Goal: Check status: Check status

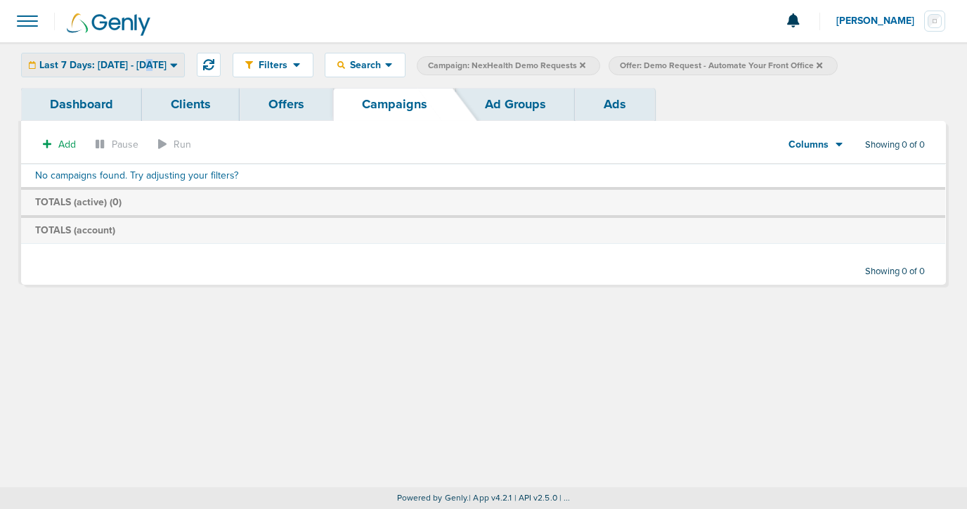
click at [152, 60] on span "Last 7 Days: [DATE] - [DATE]" at bounding box center [102, 65] width 127 height 10
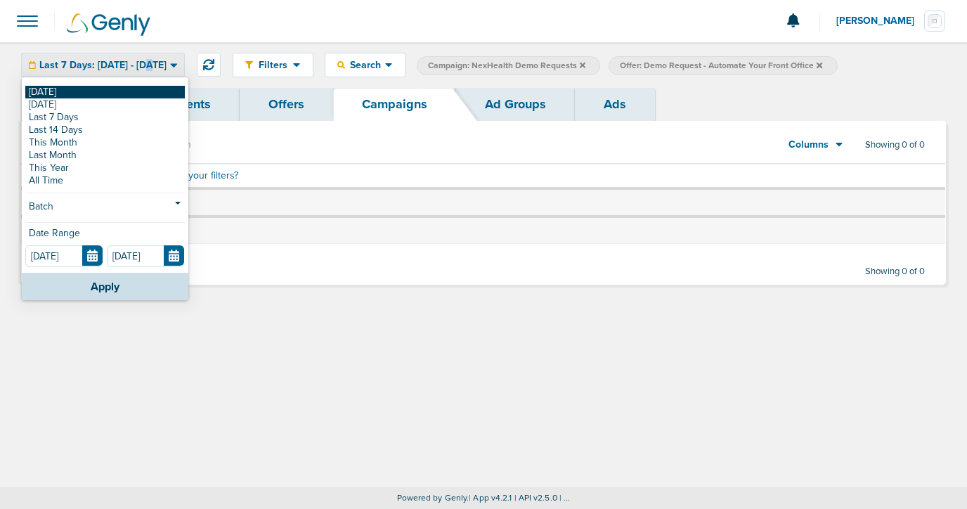
click at [144, 93] on link "[DATE]" at bounding box center [104, 92] width 159 height 13
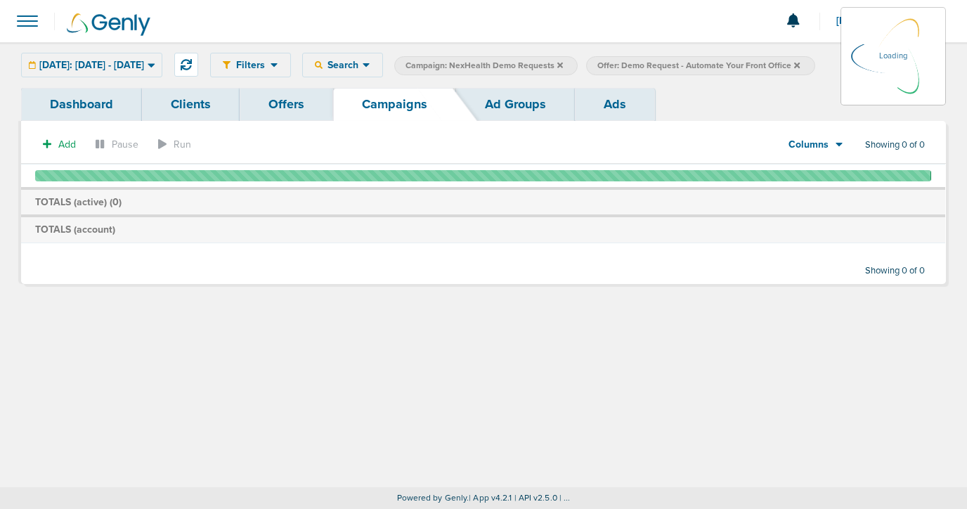
click at [563, 63] on icon at bounding box center [560, 65] width 6 height 8
click at [563, 66] on icon at bounding box center [560, 65] width 6 height 6
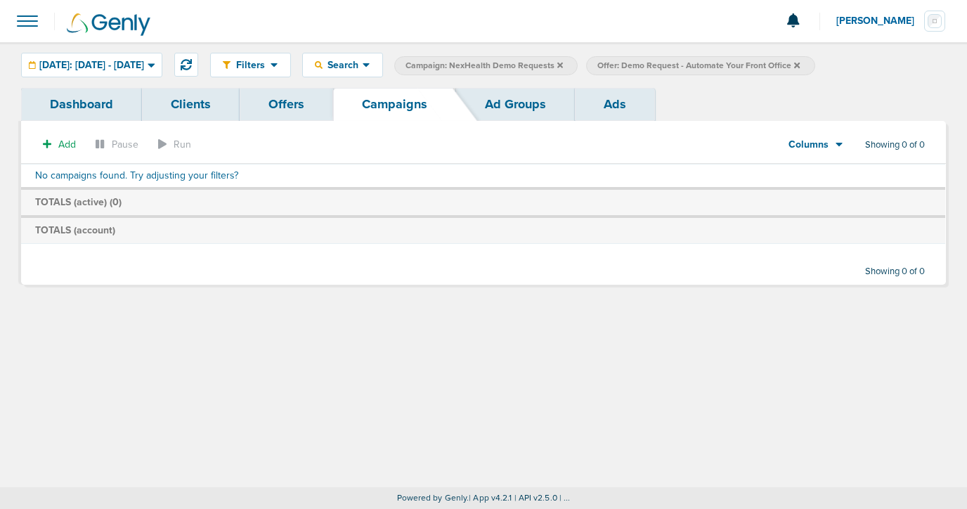
click at [563, 64] on icon at bounding box center [560, 65] width 6 height 8
click at [622, 64] on label "Offer: Demo Request - Automate Your Front Office" at bounding box center [508, 65] width 228 height 19
click at [608, 65] on icon at bounding box center [605, 65] width 6 height 6
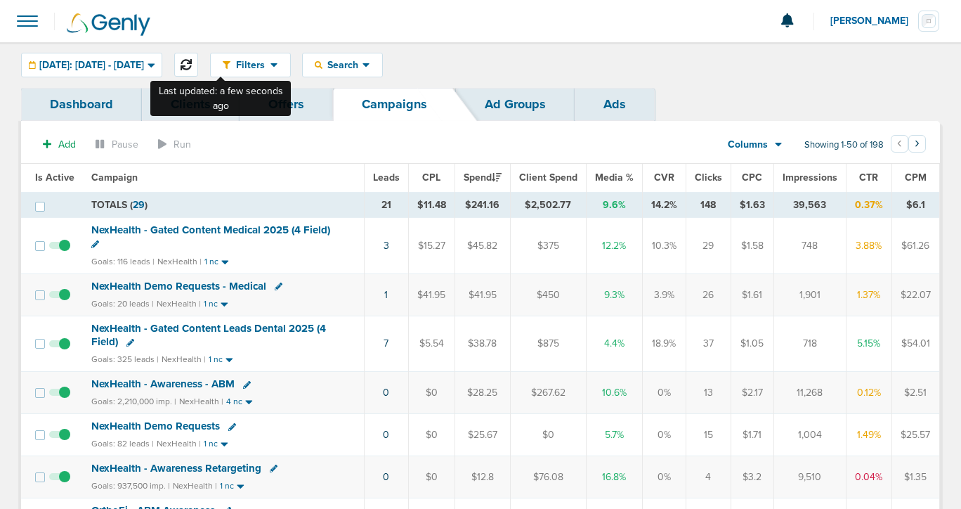
click at [192, 61] on icon at bounding box center [186, 64] width 11 height 11
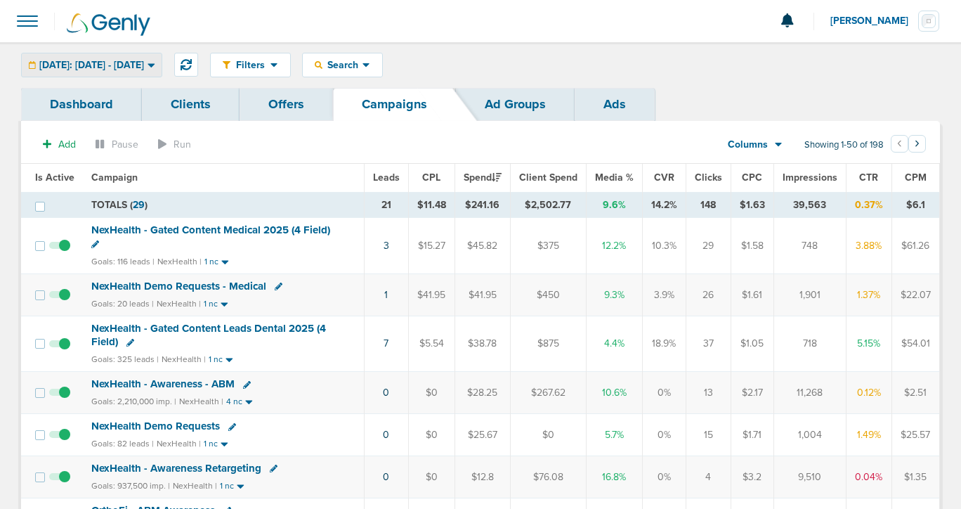
click at [144, 64] on span "[DATE]: [DATE] - [DATE]" at bounding box center [91, 65] width 105 height 10
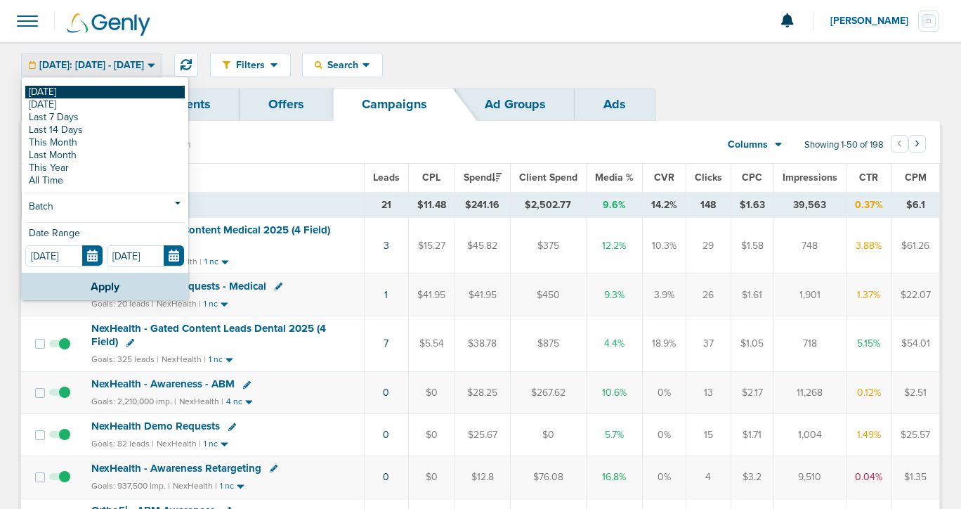
click at [146, 94] on link "[DATE]" at bounding box center [104, 92] width 159 height 13
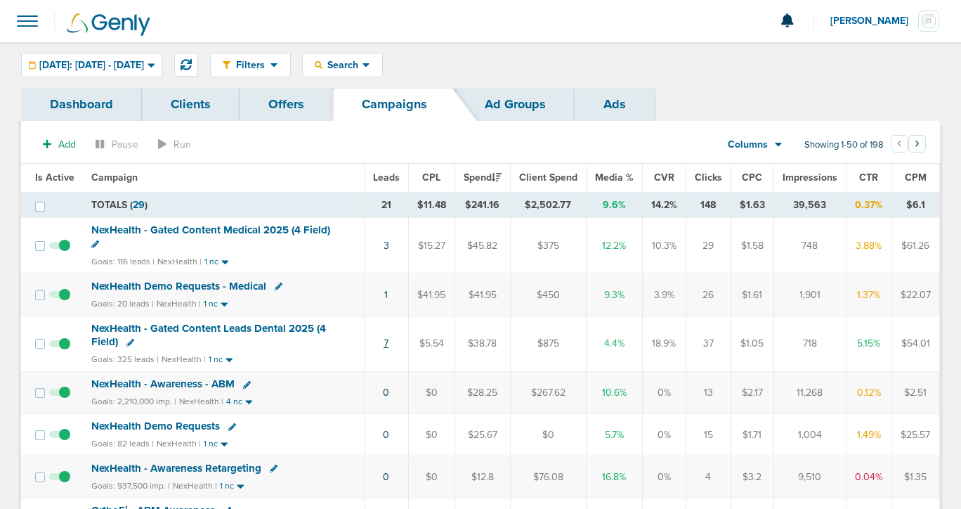
click at [384, 345] on link "7" at bounding box center [386, 343] width 5 height 12
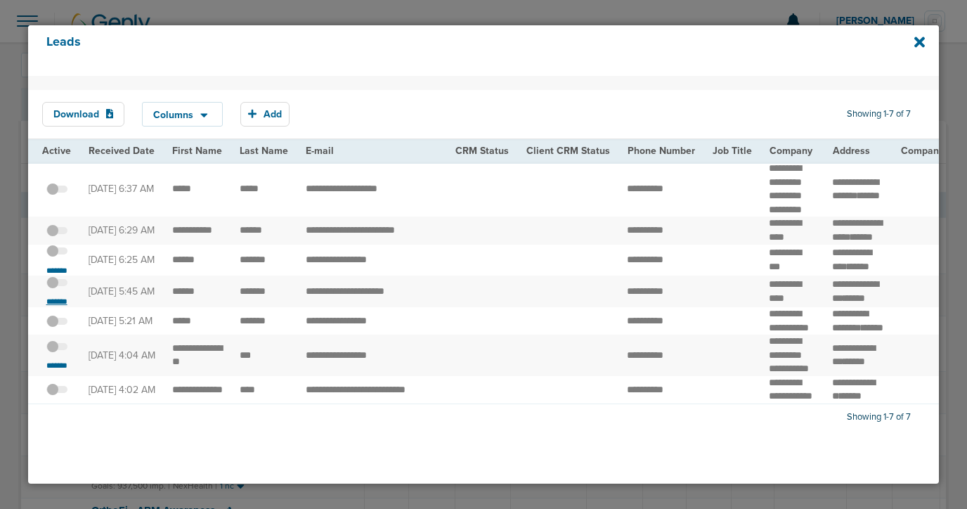
click at [55, 307] on small "*******" at bounding box center [57, 301] width 30 height 11
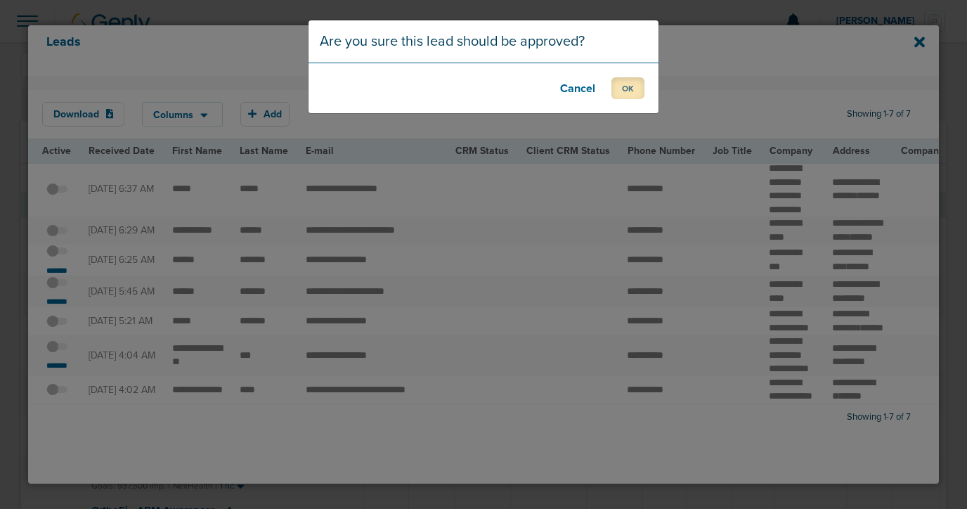
click at [621, 92] on button "OK" at bounding box center [627, 88] width 33 height 22
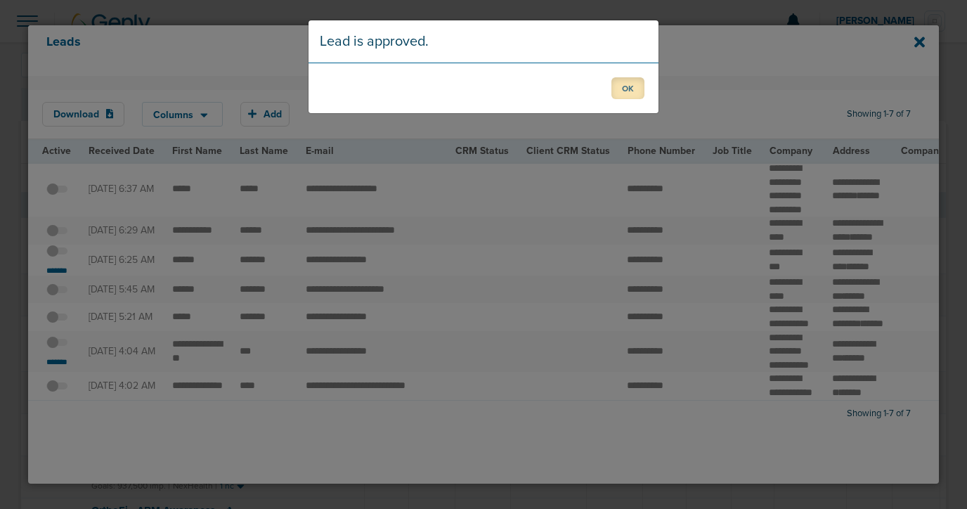
click at [632, 85] on button "OK" at bounding box center [627, 88] width 33 height 22
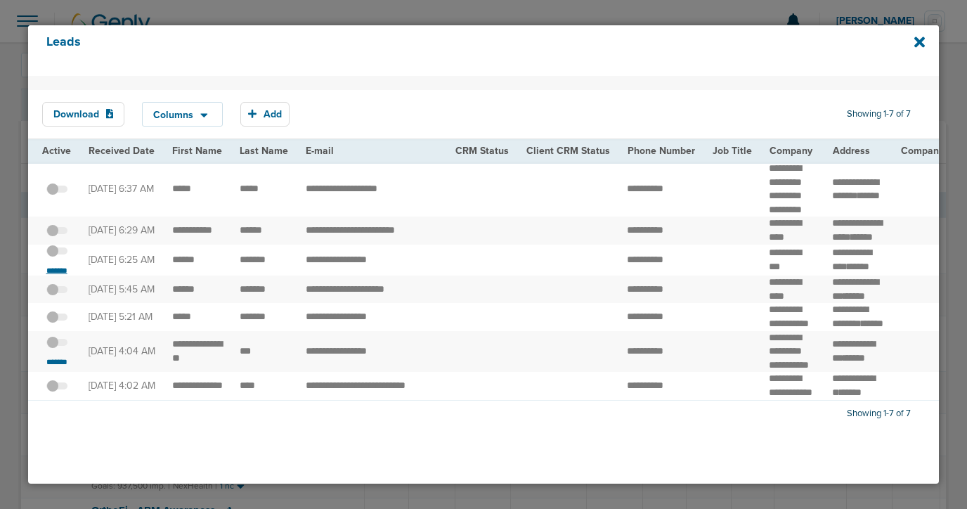
click at [61, 276] on small "*******" at bounding box center [57, 270] width 30 height 11
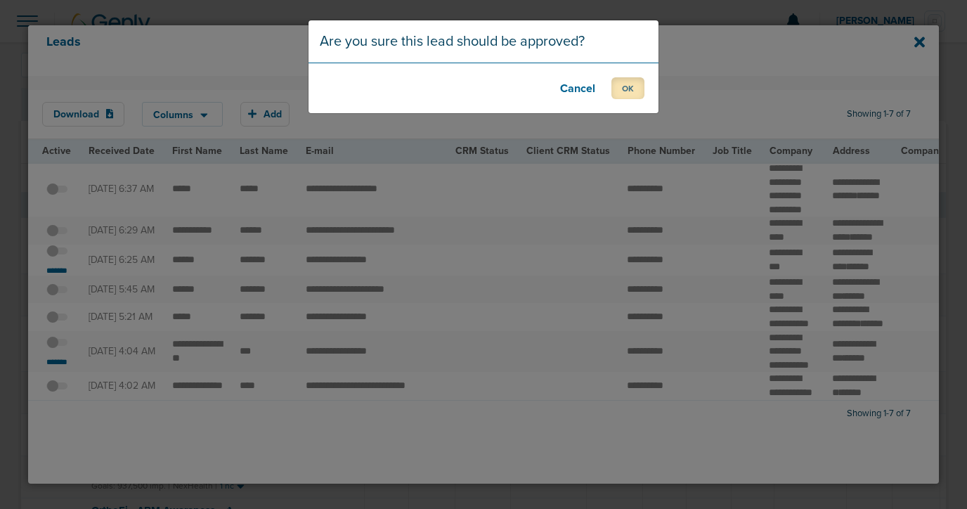
click at [628, 83] on button "OK" at bounding box center [627, 88] width 33 height 22
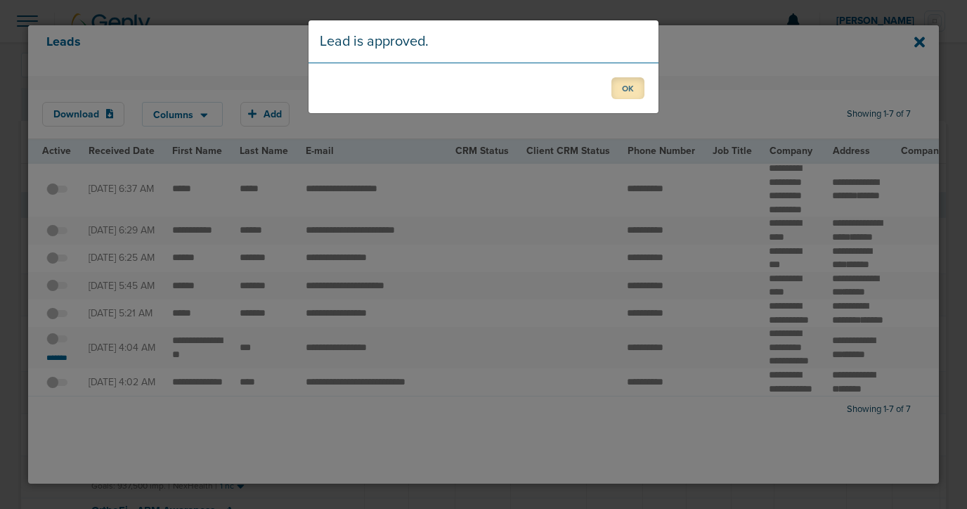
click at [629, 89] on button "OK" at bounding box center [627, 88] width 33 height 22
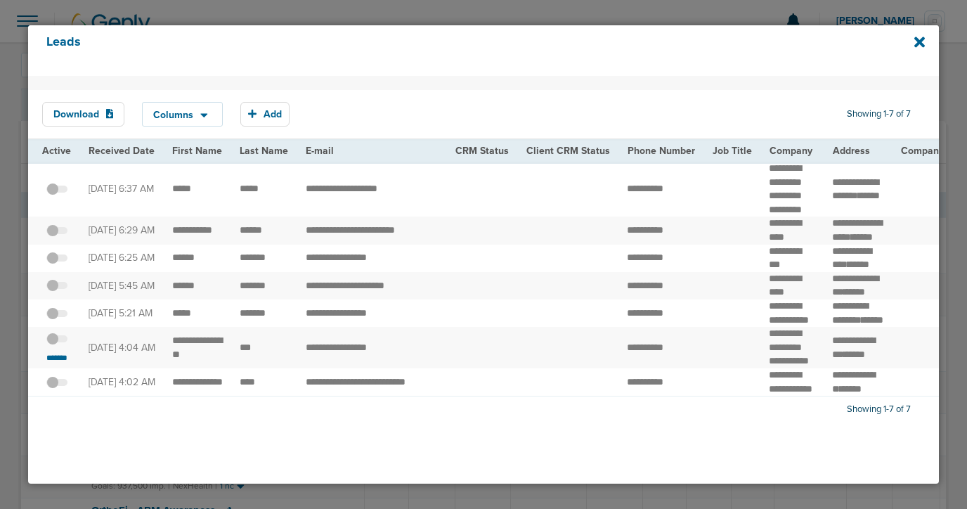
scroll to position [41, 0]
click at [50, 363] on small "*******" at bounding box center [57, 357] width 30 height 11
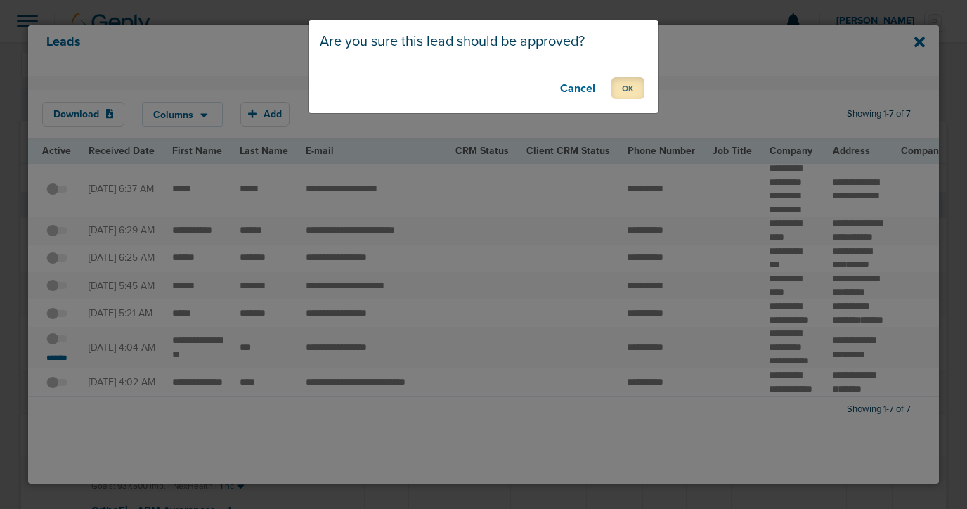
click at [632, 86] on button "OK" at bounding box center [627, 88] width 33 height 22
click at [624, 87] on button "OK" at bounding box center [627, 88] width 33 height 22
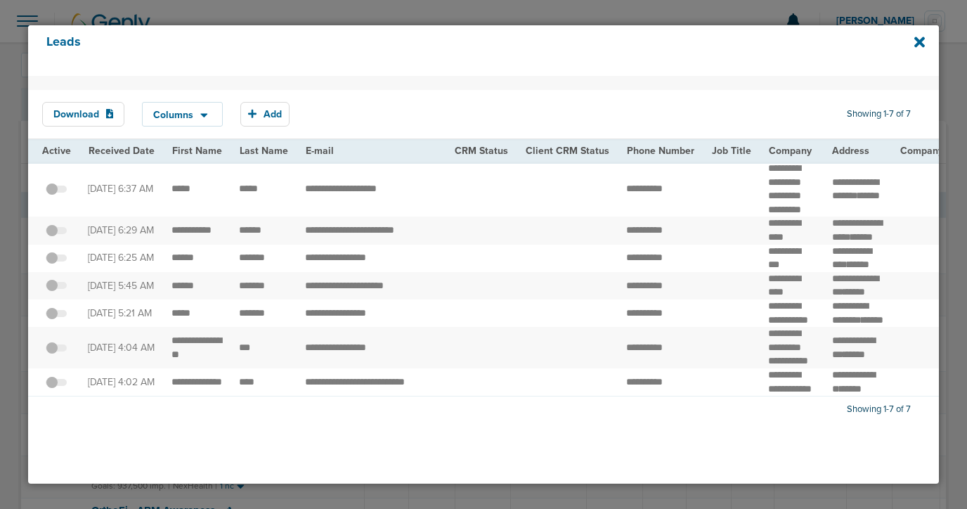
scroll to position [0, 0]
click at [916, 42] on icon at bounding box center [919, 41] width 11 height 15
click at [922, 44] on icon at bounding box center [919, 42] width 11 height 11
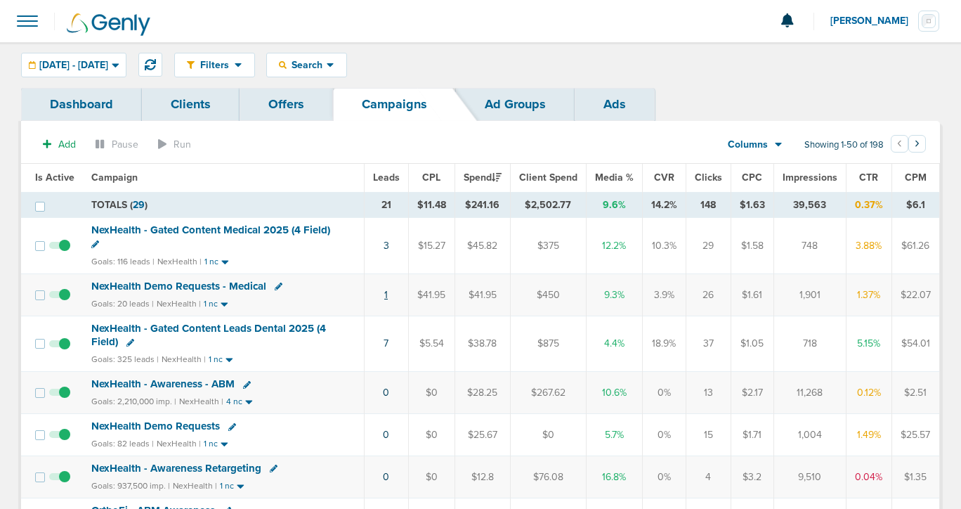
click at [385, 298] on link "1" at bounding box center [386, 295] width 4 height 12
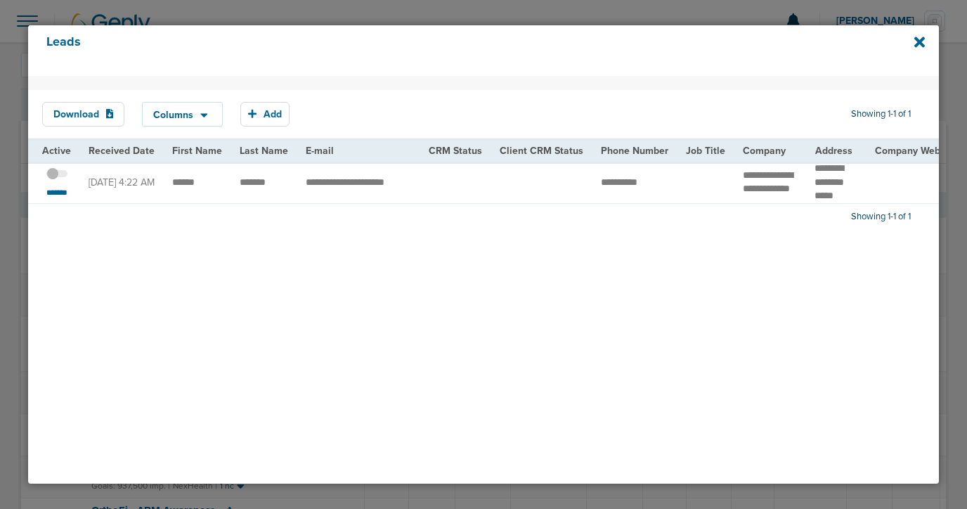
click at [59, 181] on span at bounding box center [56, 181] width 21 height 0
click at [57, 176] on input "checkbox" at bounding box center [57, 176] width 0 height 0
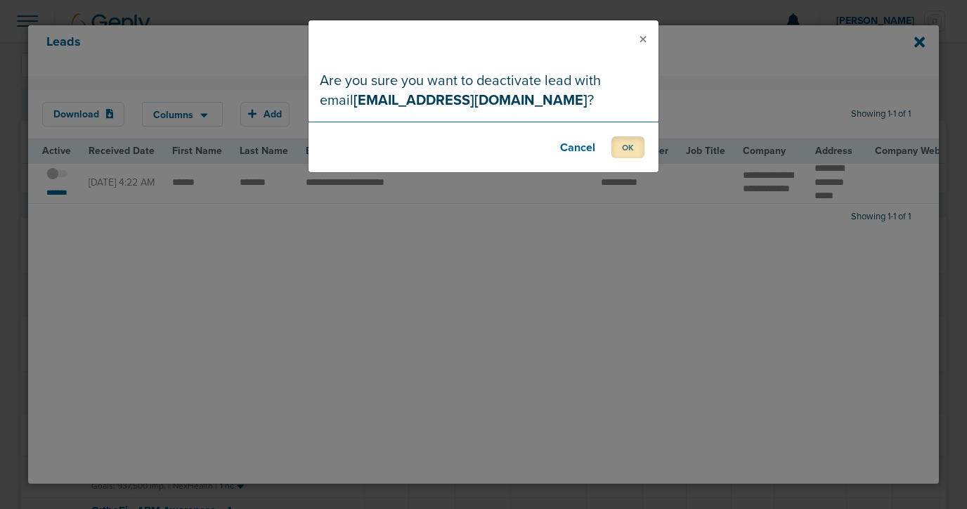
click at [630, 148] on button "OK" at bounding box center [627, 147] width 33 height 22
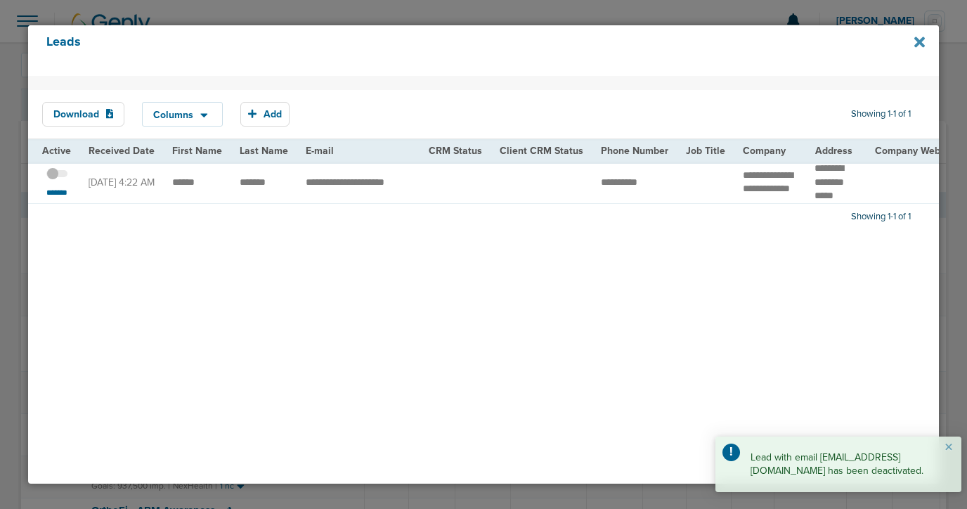
click at [915, 41] on icon at bounding box center [919, 41] width 11 height 15
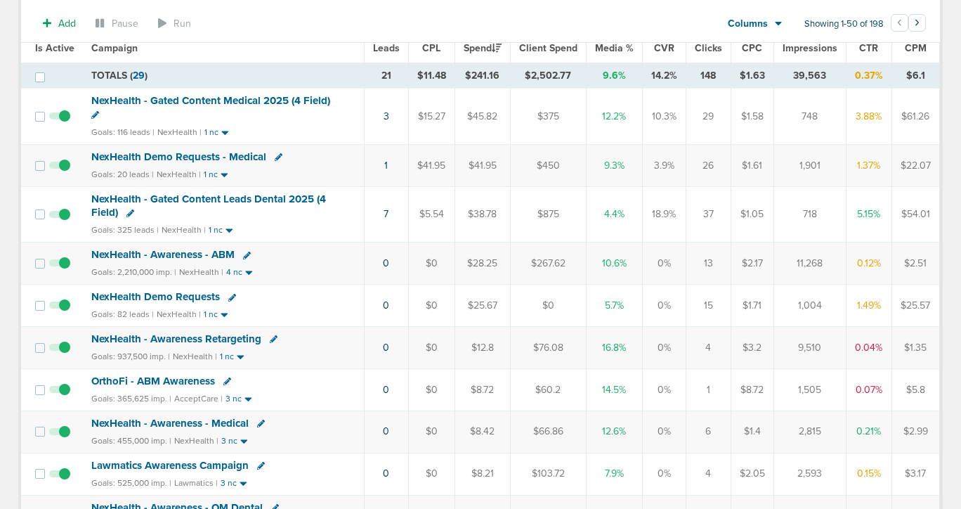
scroll to position [130, 0]
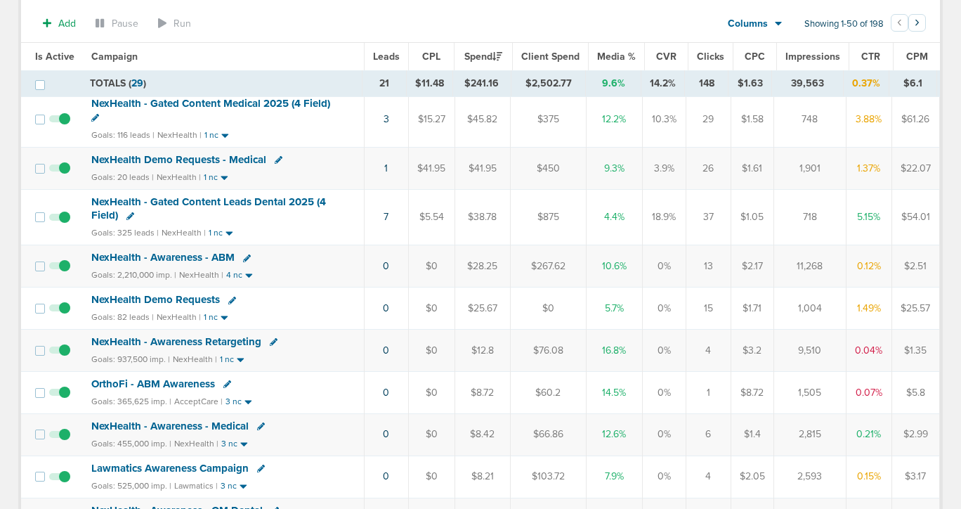
click at [187, 298] on span "NexHealth Demo Requests" at bounding box center [155, 299] width 129 height 13
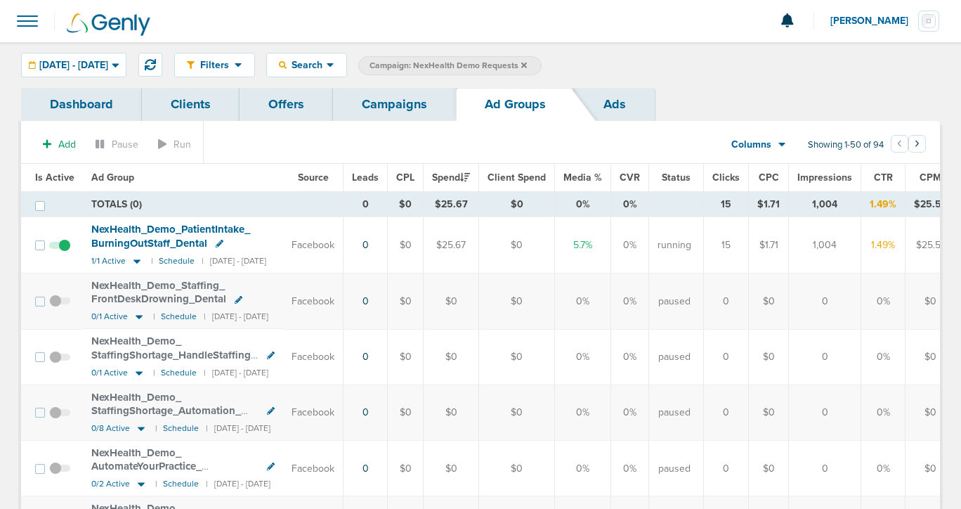
click at [369, 117] on link "Campaigns" at bounding box center [394, 104] width 123 height 33
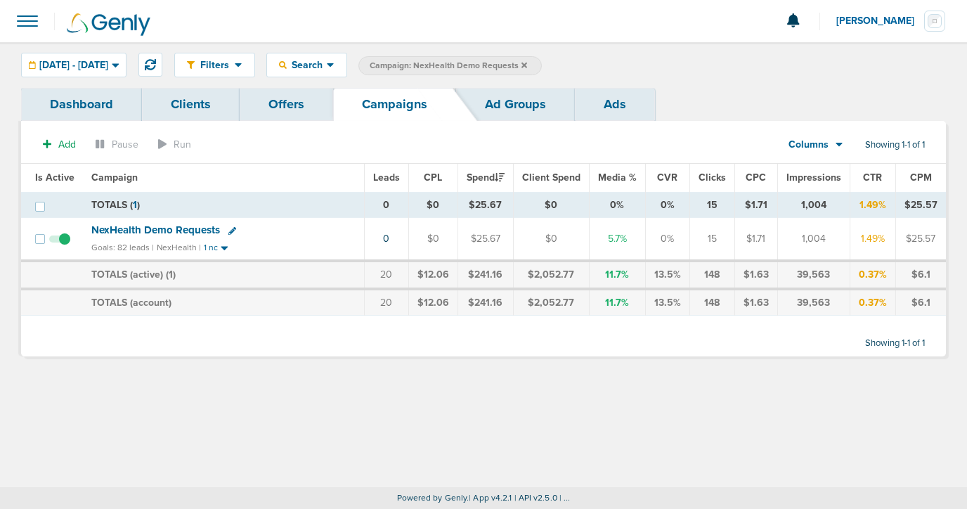
click at [527, 65] on icon at bounding box center [524, 65] width 6 height 6
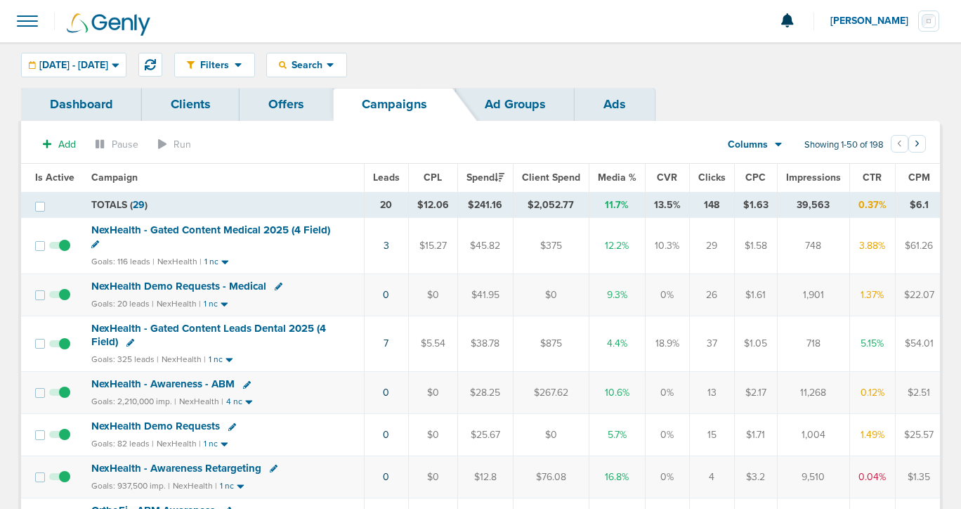
scroll to position [26, 0]
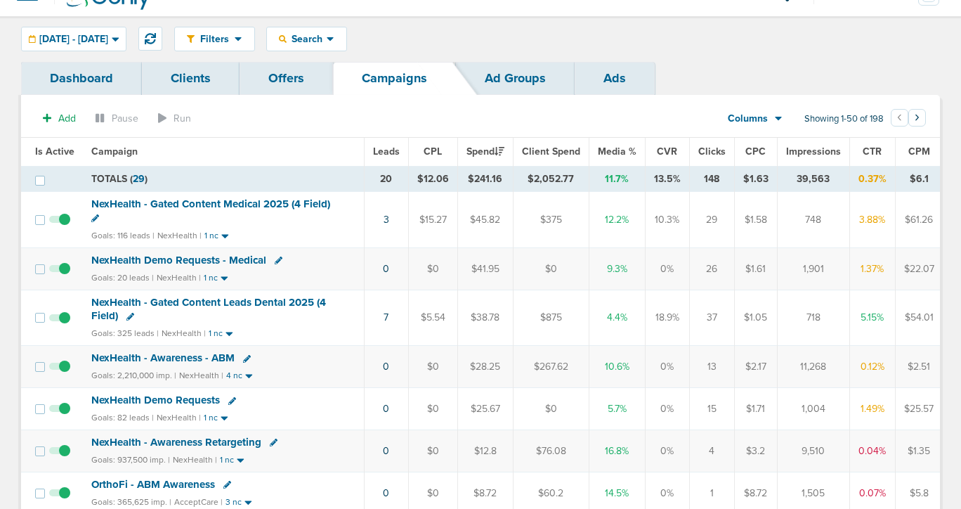
click at [230, 301] on span "NexHealth - Gated Content Leads Dental 2025 (4 Field)" at bounding box center [208, 309] width 235 height 27
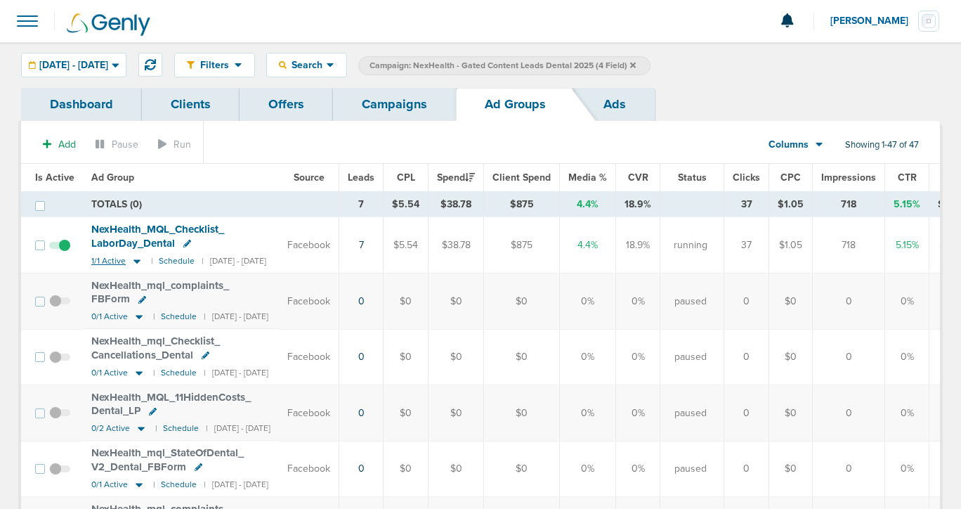
click at [130, 257] on icon at bounding box center [137, 261] width 14 height 12
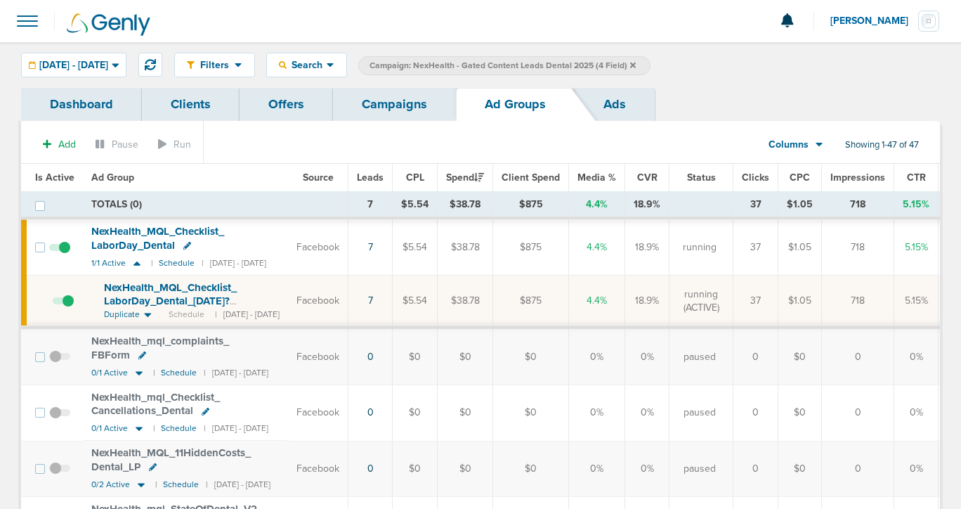
click at [176, 293] on span "NexHealth_ MQL_ Checklist_ LaborDay_ Dental_ 08.11.25?id=183&cmp_ id=9658029" at bounding box center [170, 301] width 133 height 40
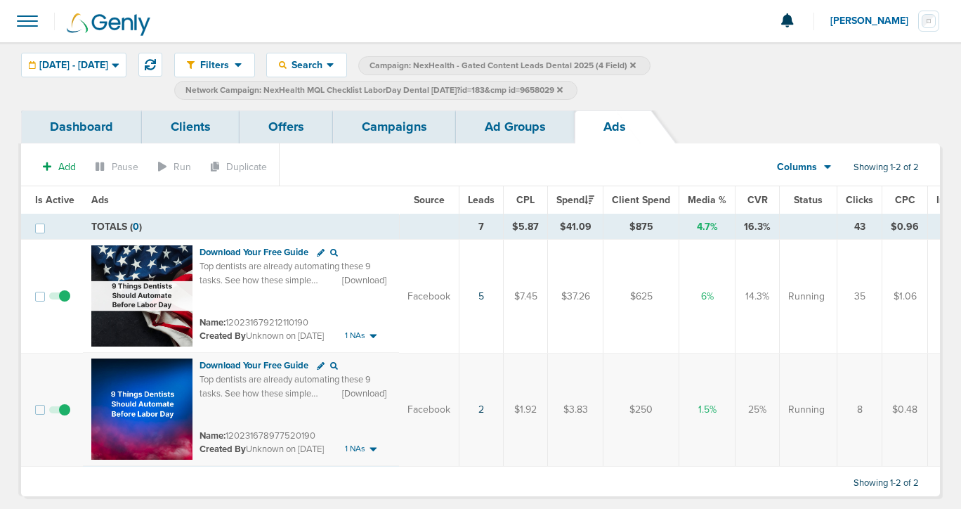
click at [405, 120] on link "Campaigns" at bounding box center [394, 126] width 123 height 33
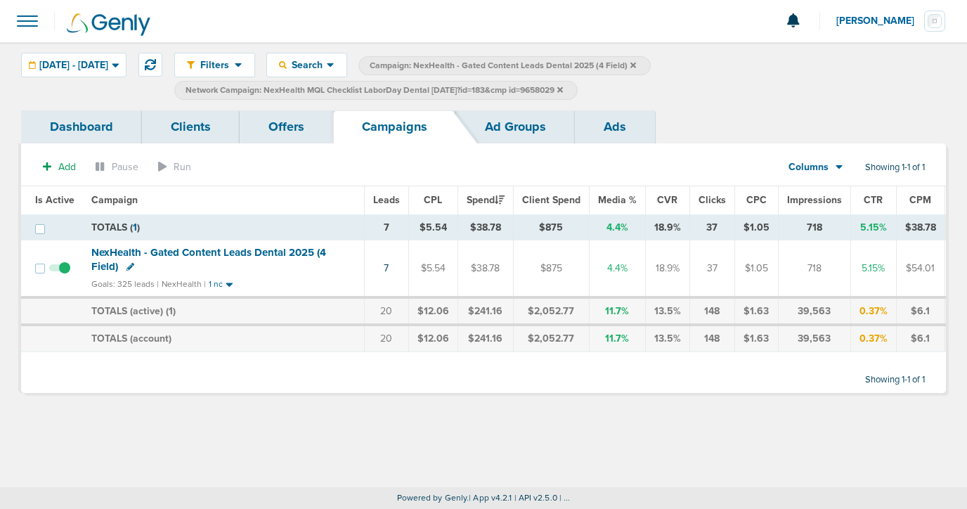
click at [563, 86] on icon at bounding box center [560, 90] width 6 height 8
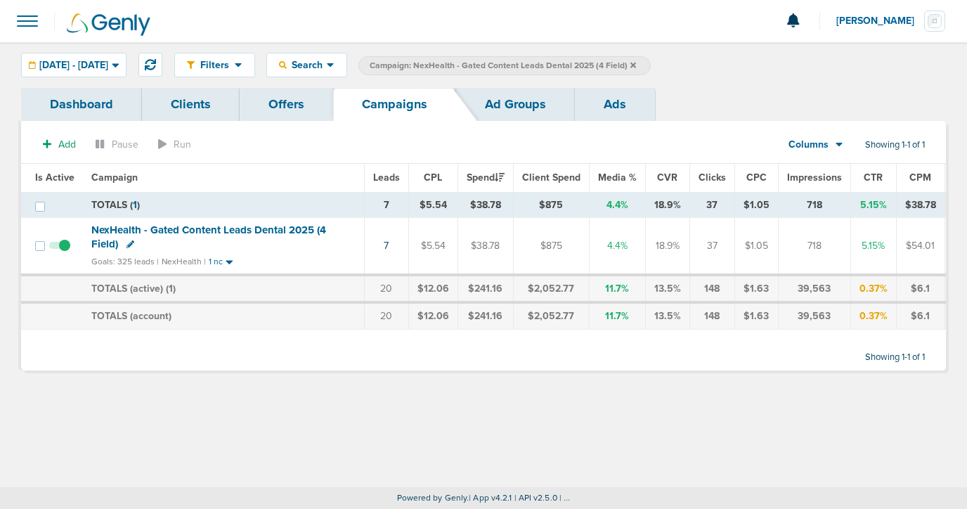
click at [636, 63] on icon at bounding box center [633, 65] width 6 height 6
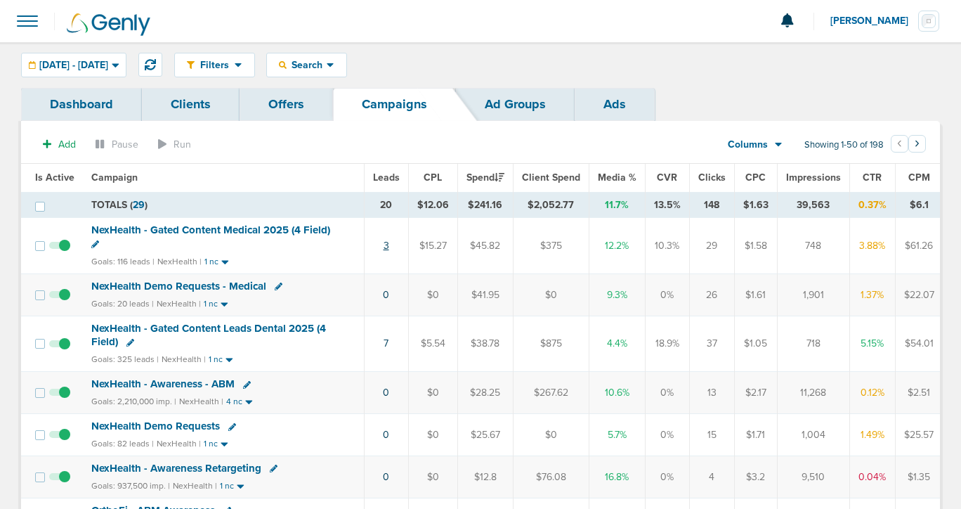
click at [384, 247] on link "3" at bounding box center [387, 246] width 6 height 12
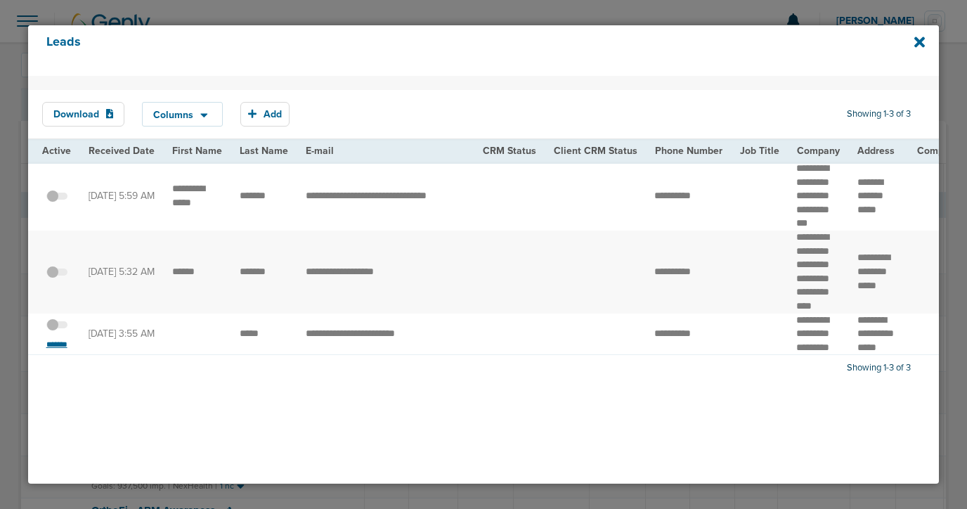
click at [53, 350] on small "*******" at bounding box center [57, 344] width 30 height 11
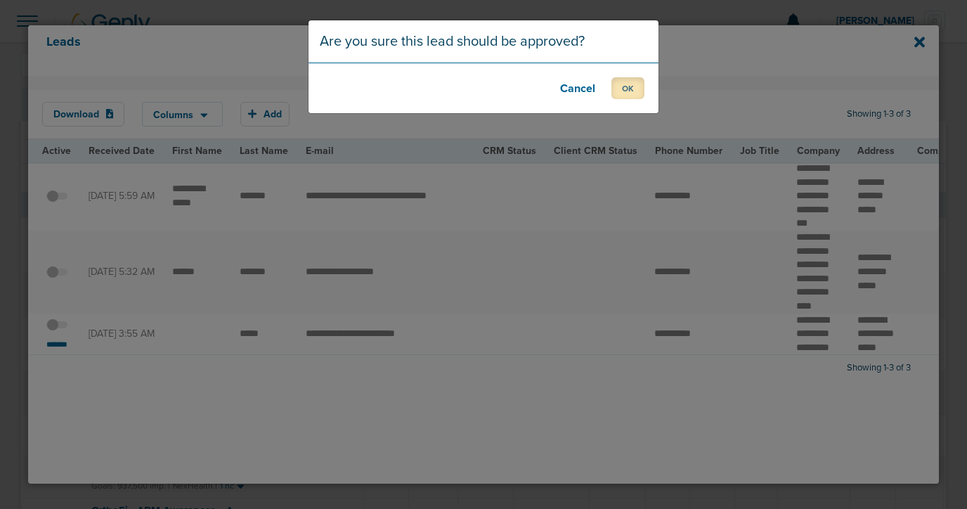
click at [631, 83] on button "OK" at bounding box center [627, 88] width 33 height 22
click at [649, 87] on footer "OK" at bounding box center [483, 88] width 350 height 51
click at [631, 90] on button "OK" at bounding box center [627, 88] width 33 height 22
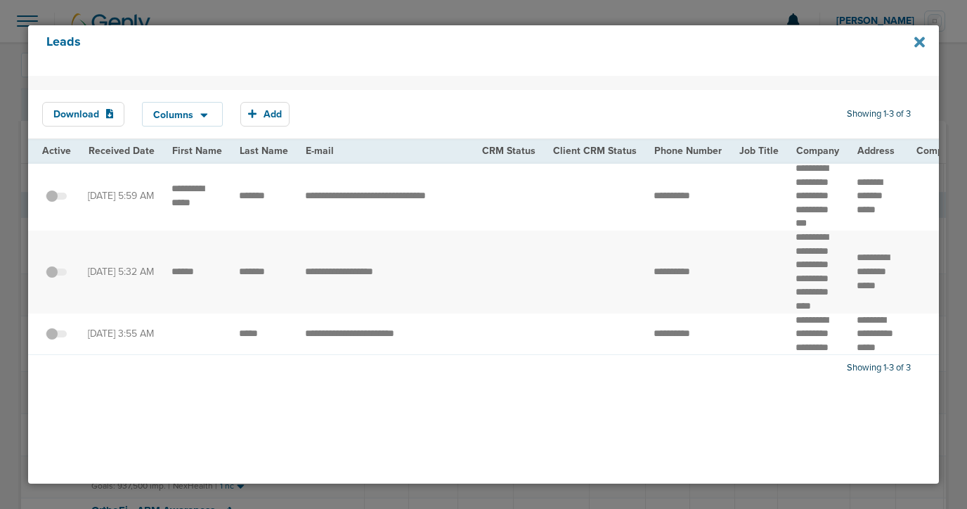
click at [920, 38] on icon at bounding box center [919, 41] width 11 height 15
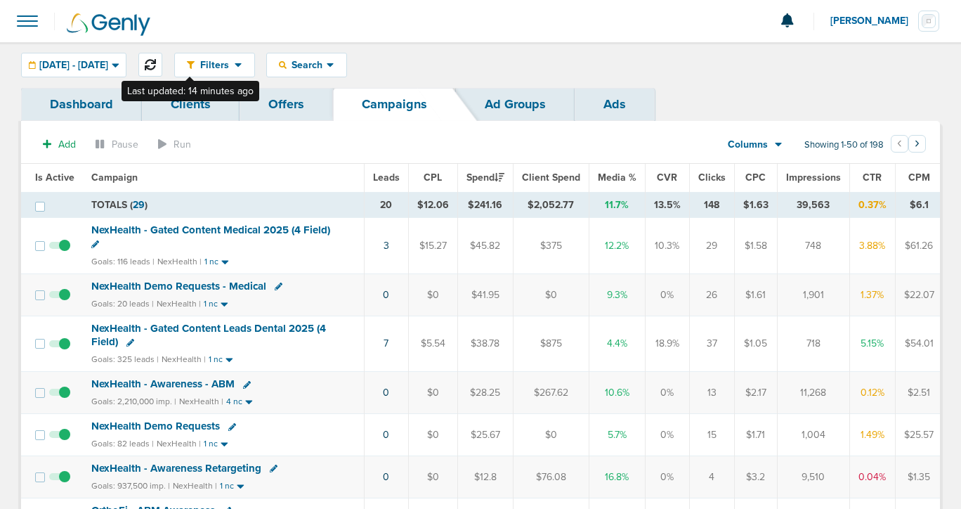
click at [156, 62] on icon at bounding box center [150, 64] width 11 height 11
